Goal: Information Seeking & Learning: Find contact information

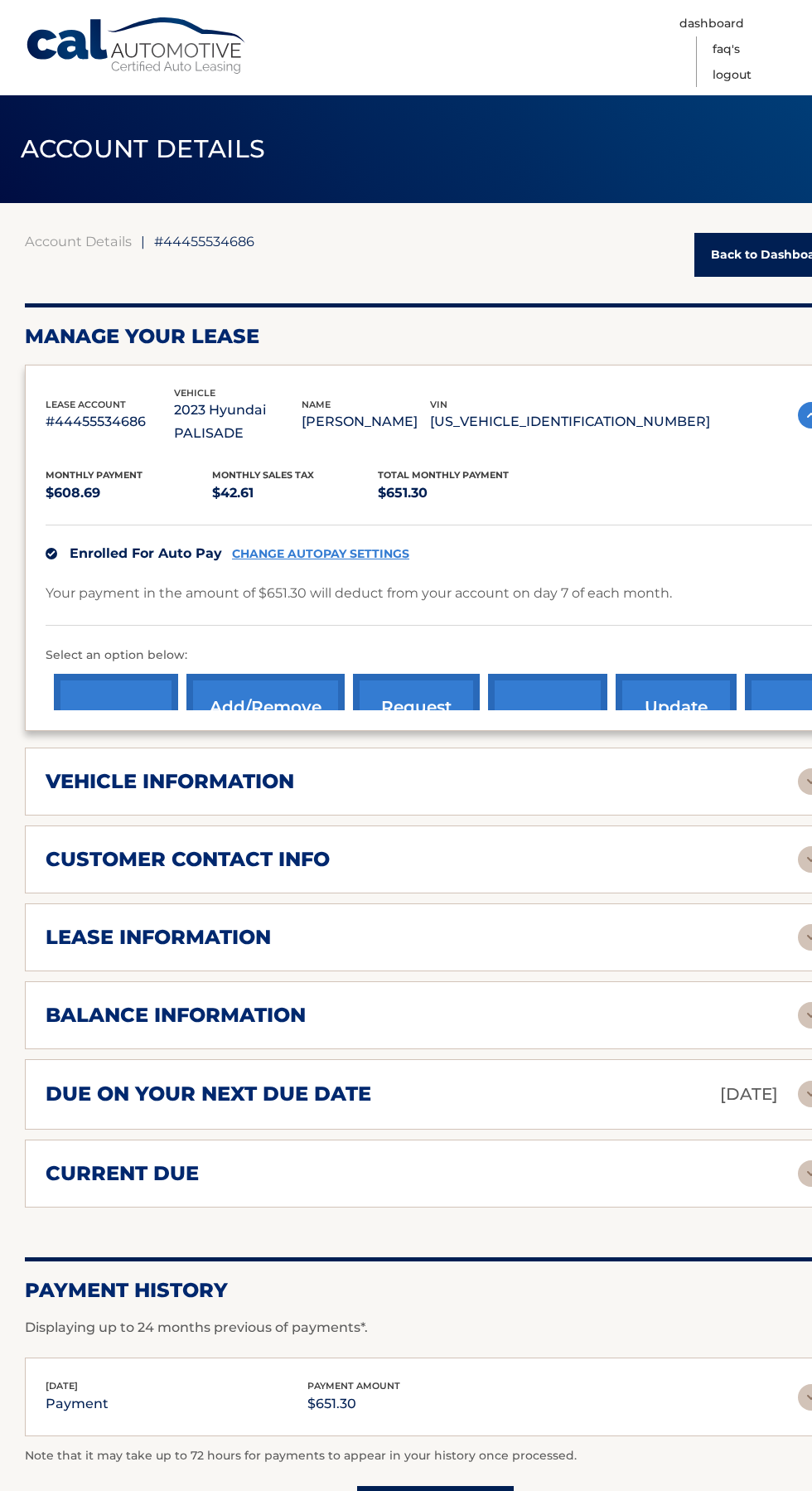
scroll to position [182, 0]
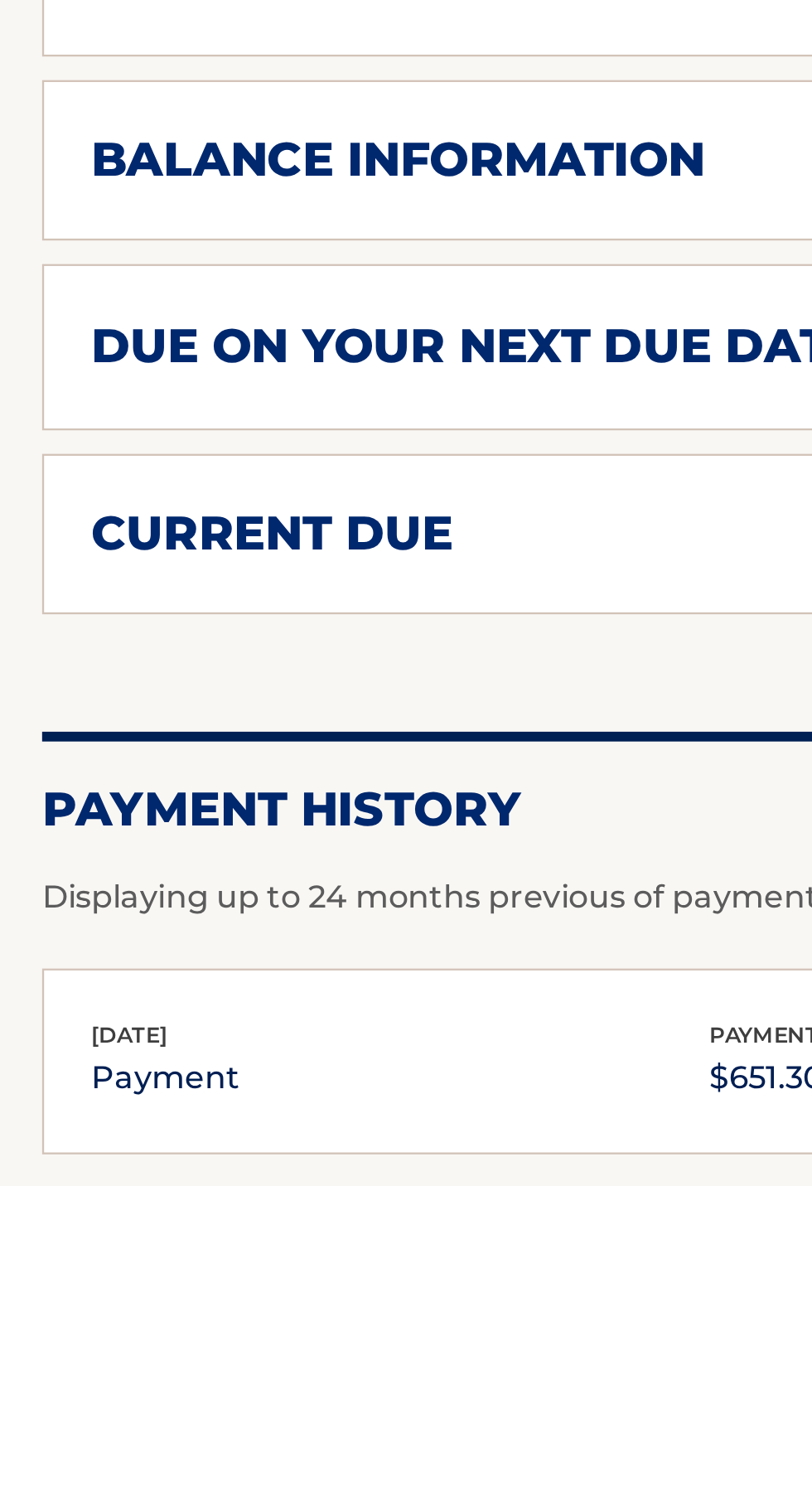
scroll to position [73, 0]
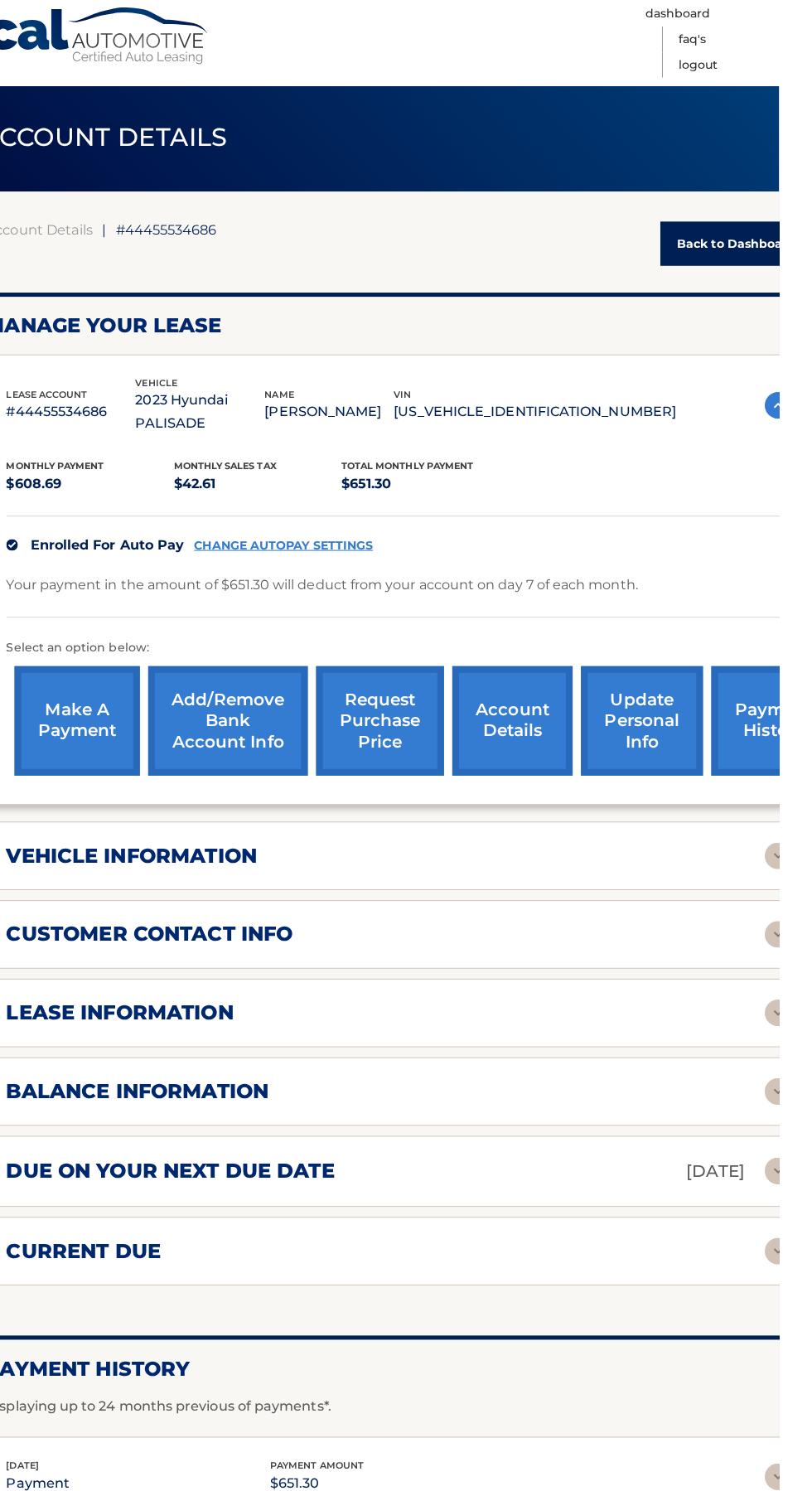
scroll to position [1, 0]
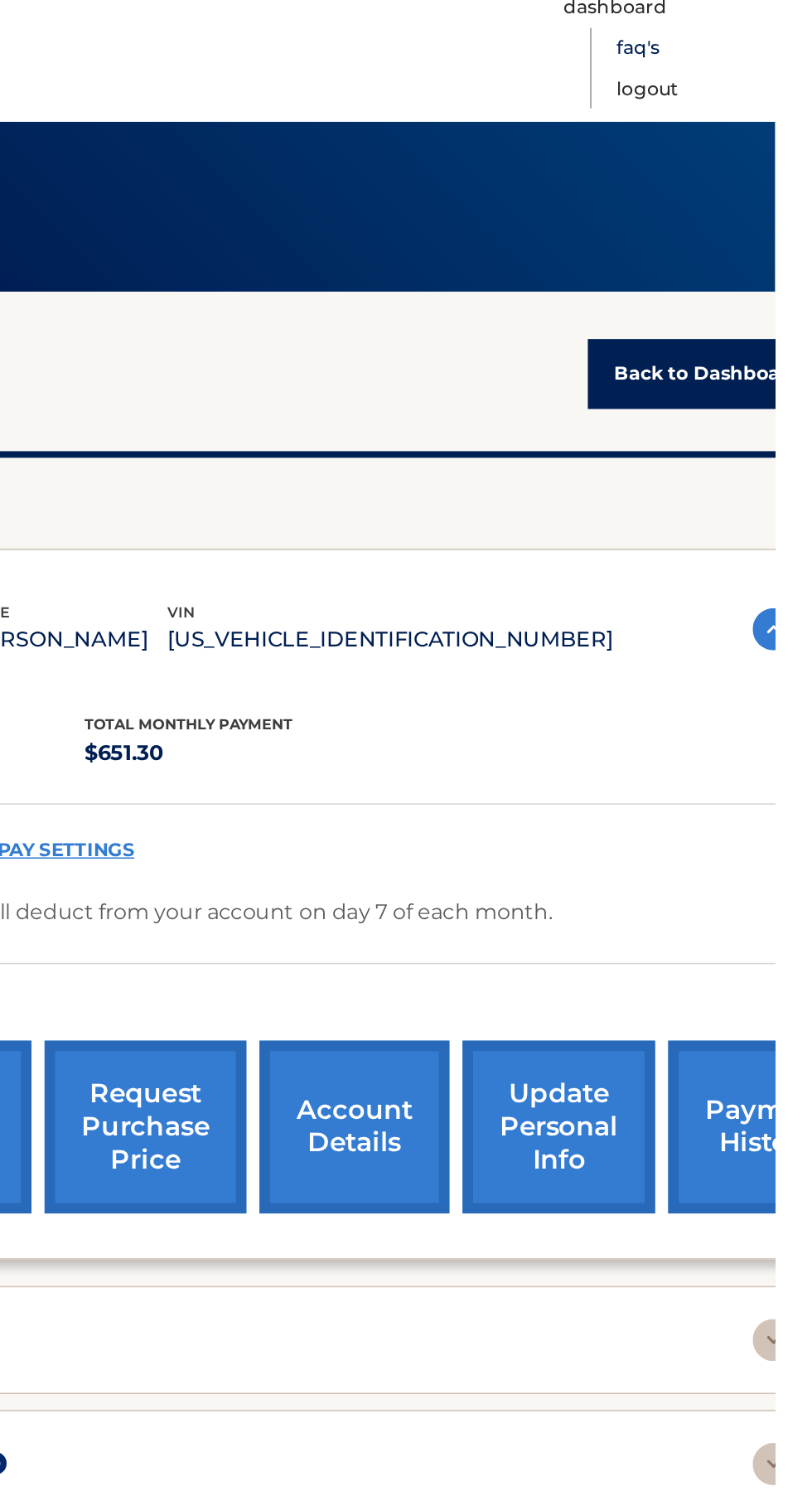
click at [740, 51] on link "FAQ's" at bounding box center [726, 49] width 28 height 26
